Goal: Task Accomplishment & Management: Use online tool/utility

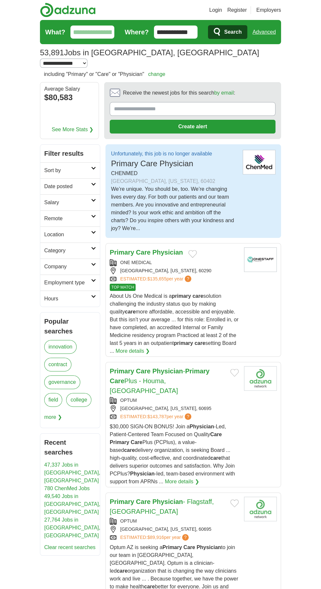
click at [167, 150] on p "Unfortunately, this job is no longer available" at bounding box center [161, 154] width 101 height 8
click at [151, 150] on h2 "Unfortunately, this job is no longer available Primary Care Physician" at bounding box center [161, 160] width 101 height 20
click at [272, 150] on img at bounding box center [259, 162] width 33 height 25
click at [177, 170] on div "[PERSON_NAME][GEOGRAPHIC_DATA], [US_STATE], 60402" at bounding box center [174, 178] width 126 height 16
click at [273, 150] on img at bounding box center [259, 162] width 33 height 25
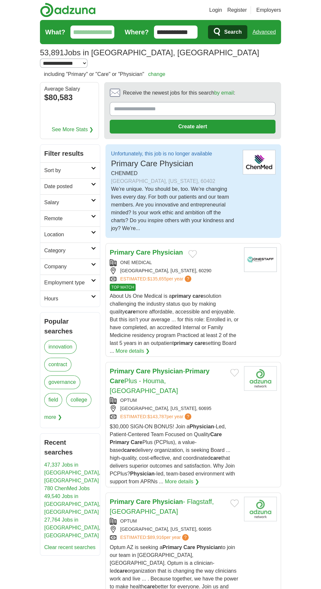
click at [80, 126] on link "See More Stats ❯" at bounding box center [73, 130] width 42 height 8
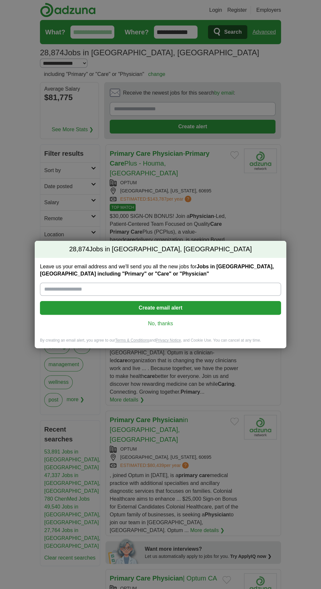
click at [178, 307] on button "Create email alert" at bounding box center [160, 308] width 241 height 14
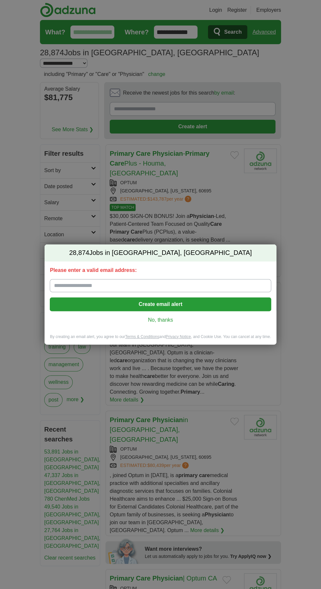
click at [171, 304] on button "Create email alert" at bounding box center [160, 305] width 221 height 14
click at [170, 319] on link "No, thanks" at bounding box center [160, 319] width 210 height 7
